Goal: Check status: Check status

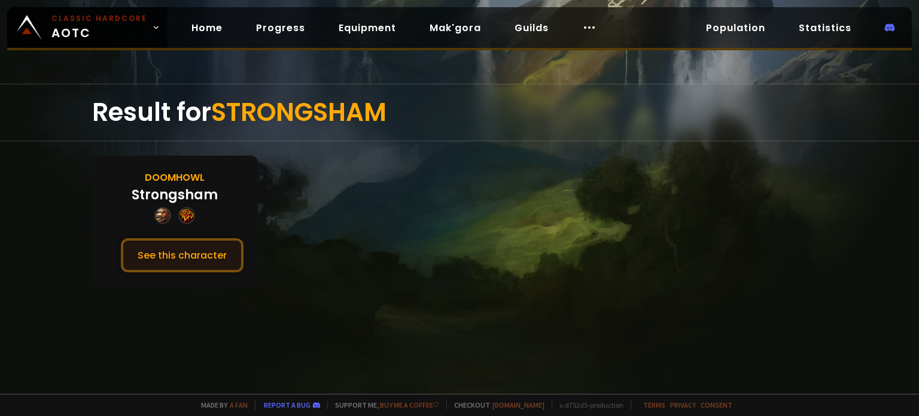
click at [212, 246] on button "See this character" at bounding box center [182, 255] width 123 height 34
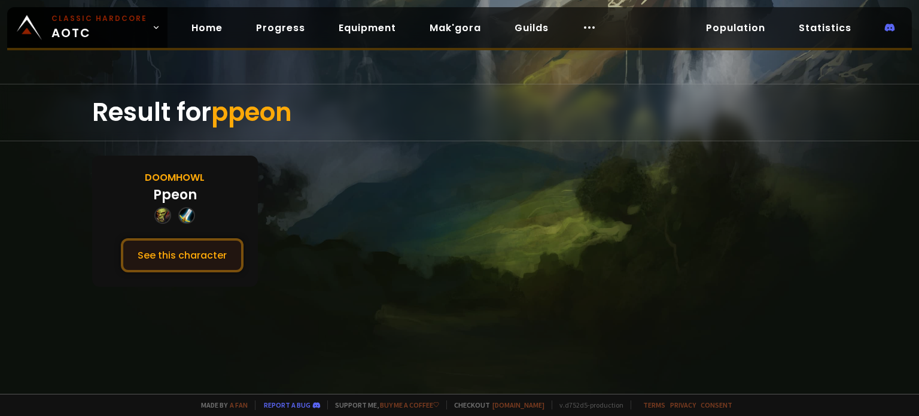
click at [208, 239] on button "See this character" at bounding box center [182, 255] width 123 height 34
click at [203, 264] on button "See this character" at bounding box center [182, 255] width 123 height 34
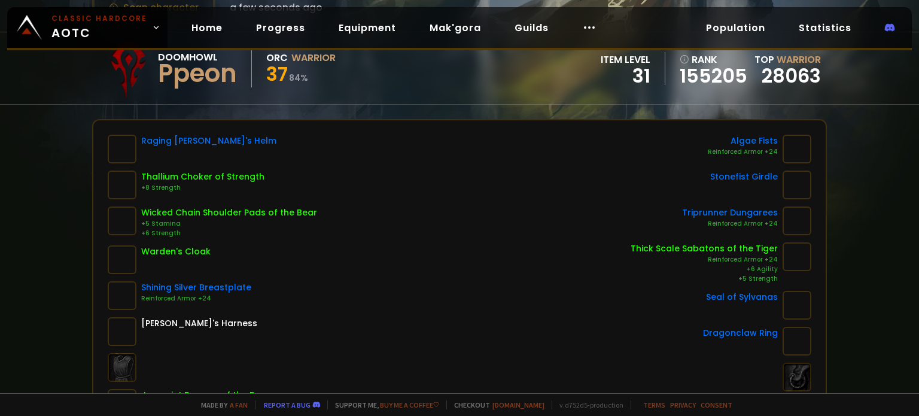
scroll to position [60, 0]
